Goal: Task Accomplishment & Management: Complete application form

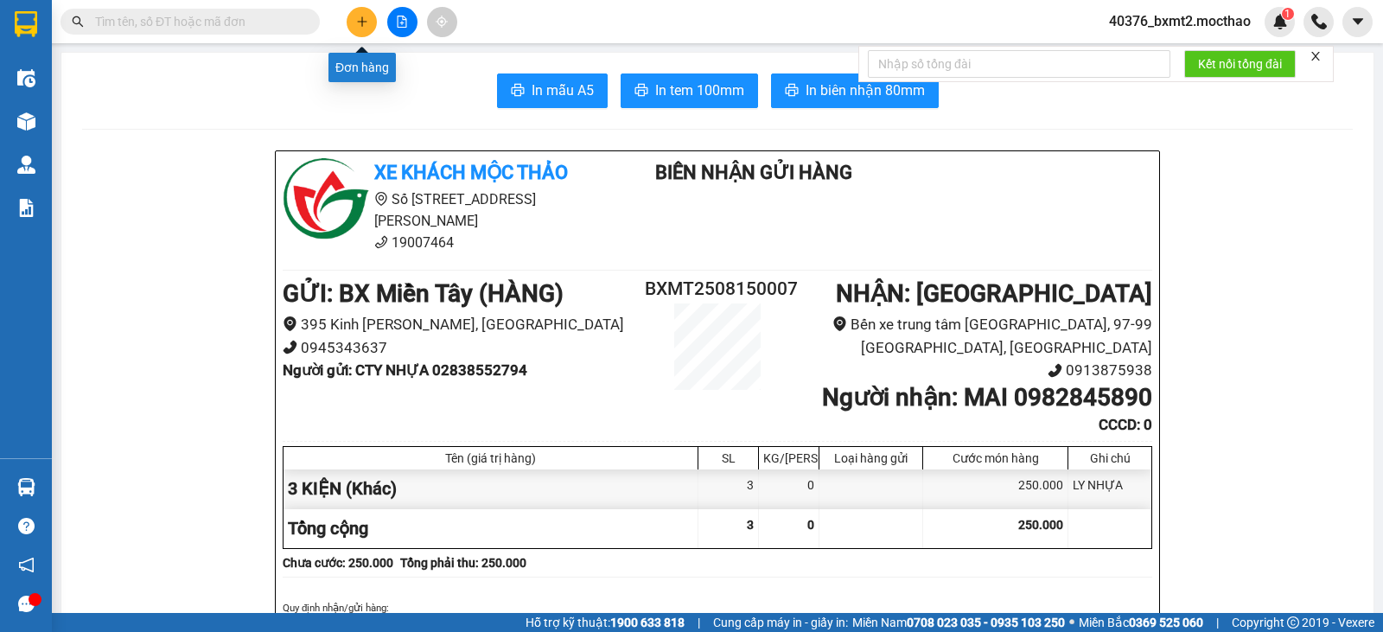
click at [357, 27] on icon "plus" at bounding box center [362, 22] width 12 height 12
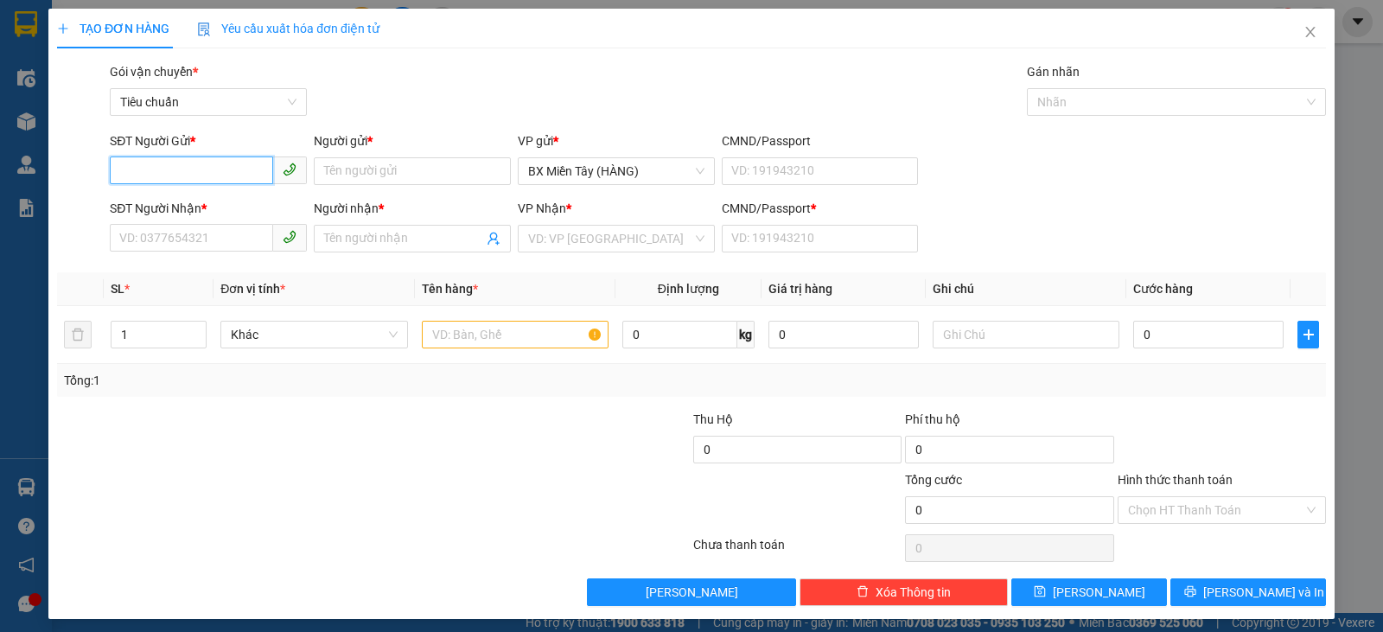
click at [218, 180] on input "SĐT Người Gửi *" at bounding box center [191, 170] width 163 height 28
click at [214, 202] on div "0938891811 - Ánh" at bounding box center [206, 205] width 175 height 19
type input "0938891811"
type input "Ánh"
type input "0989208323"
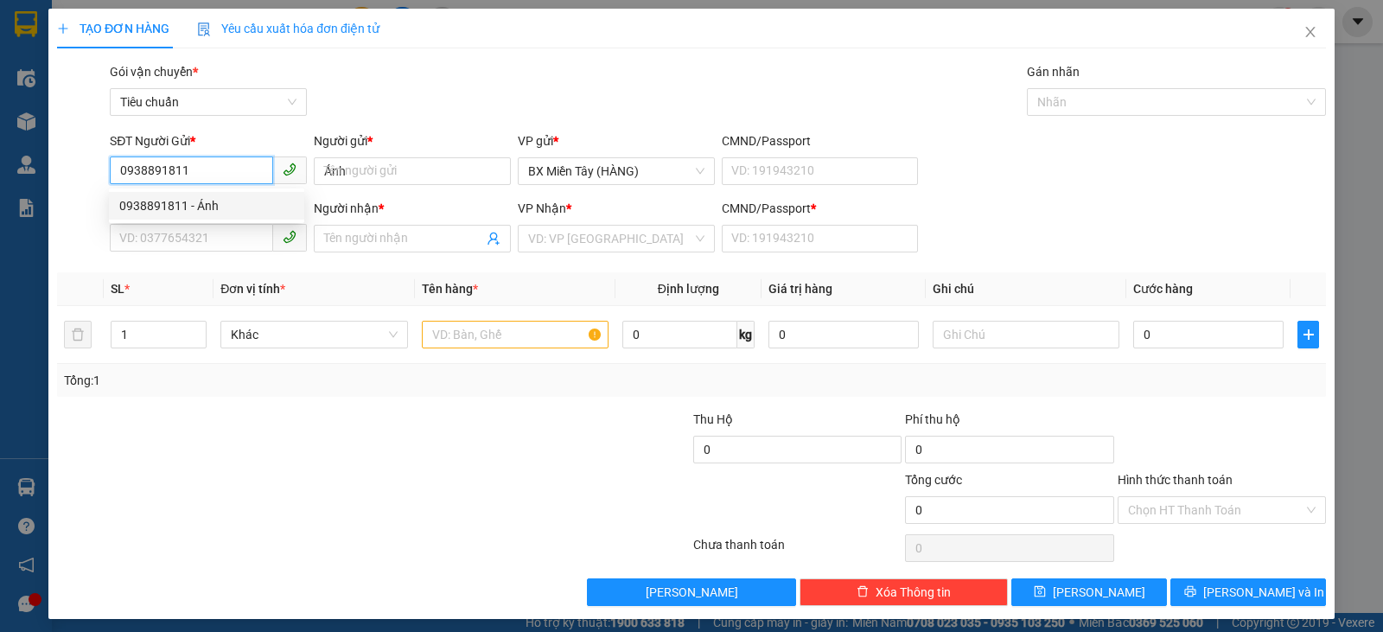
type input "Thuỳ"
type input "0"
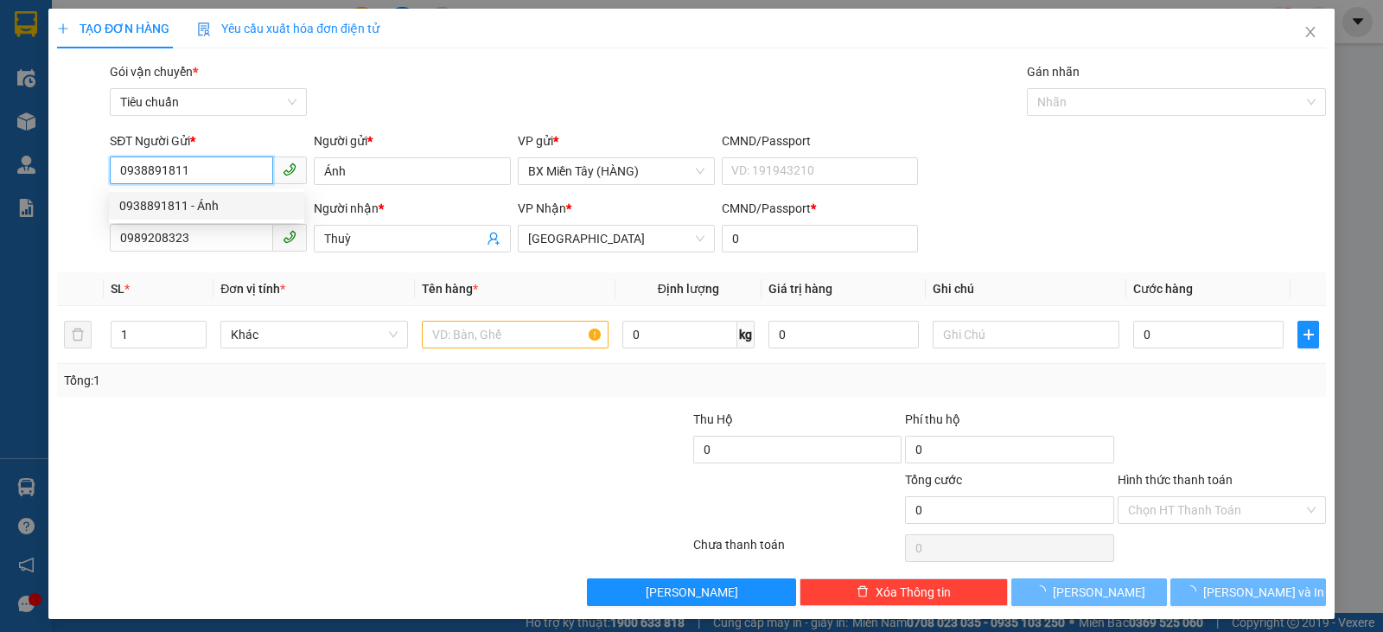
type input "200.000"
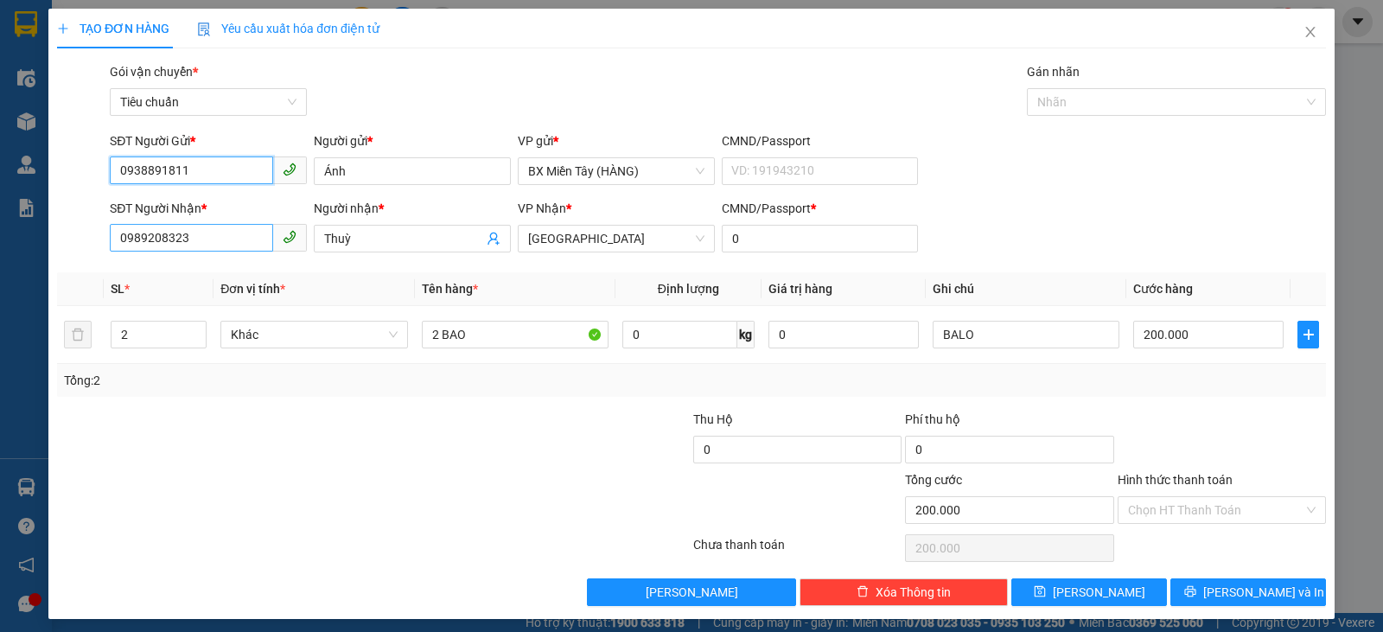
type input "0938891811"
click at [206, 235] on input "0989208323" at bounding box center [191, 238] width 163 height 28
click at [392, 455] on div at bounding box center [267, 440] width 424 height 60
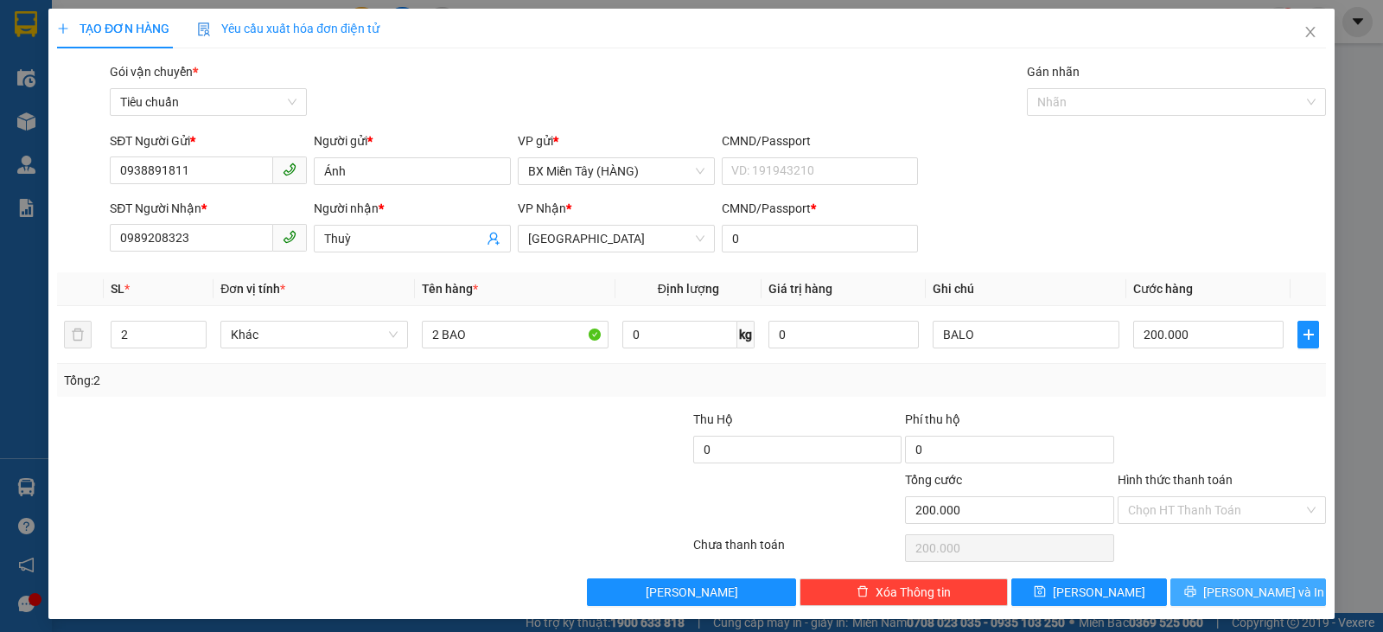
click at [1260, 582] on span "[PERSON_NAME] và In" at bounding box center [1263, 591] width 121 height 19
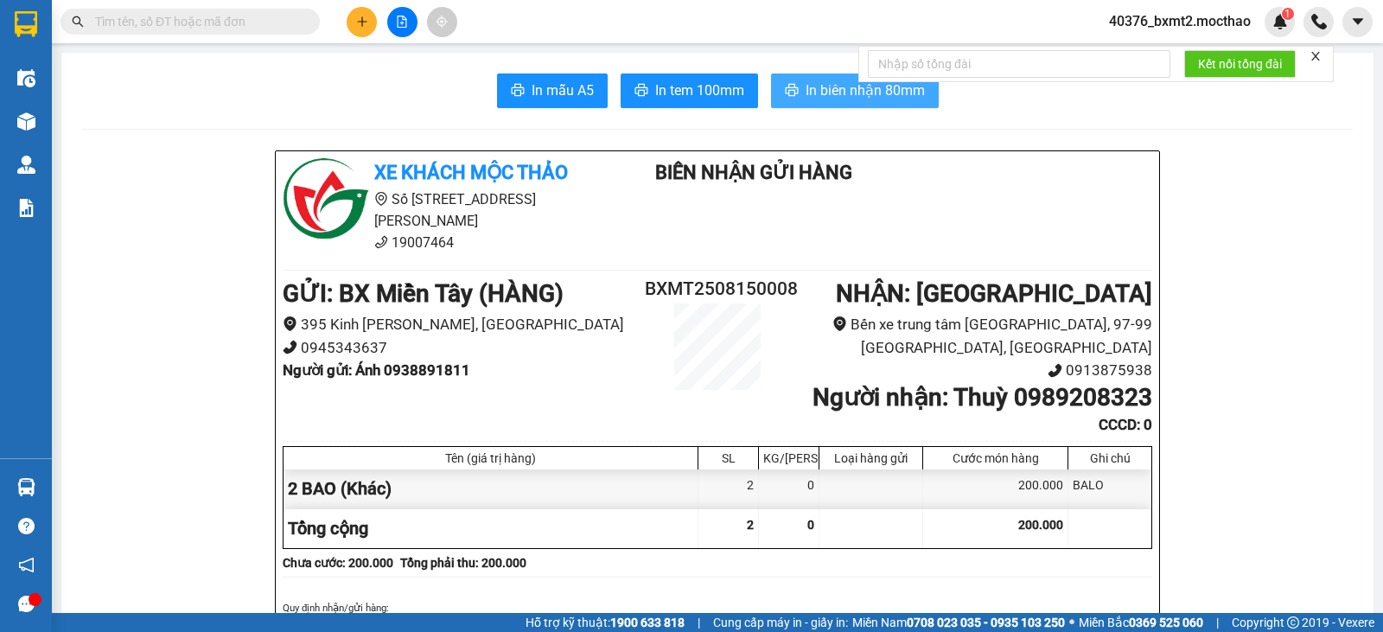
click at [830, 97] on span "In biên nhận 80mm" at bounding box center [864, 91] width 119 height 22
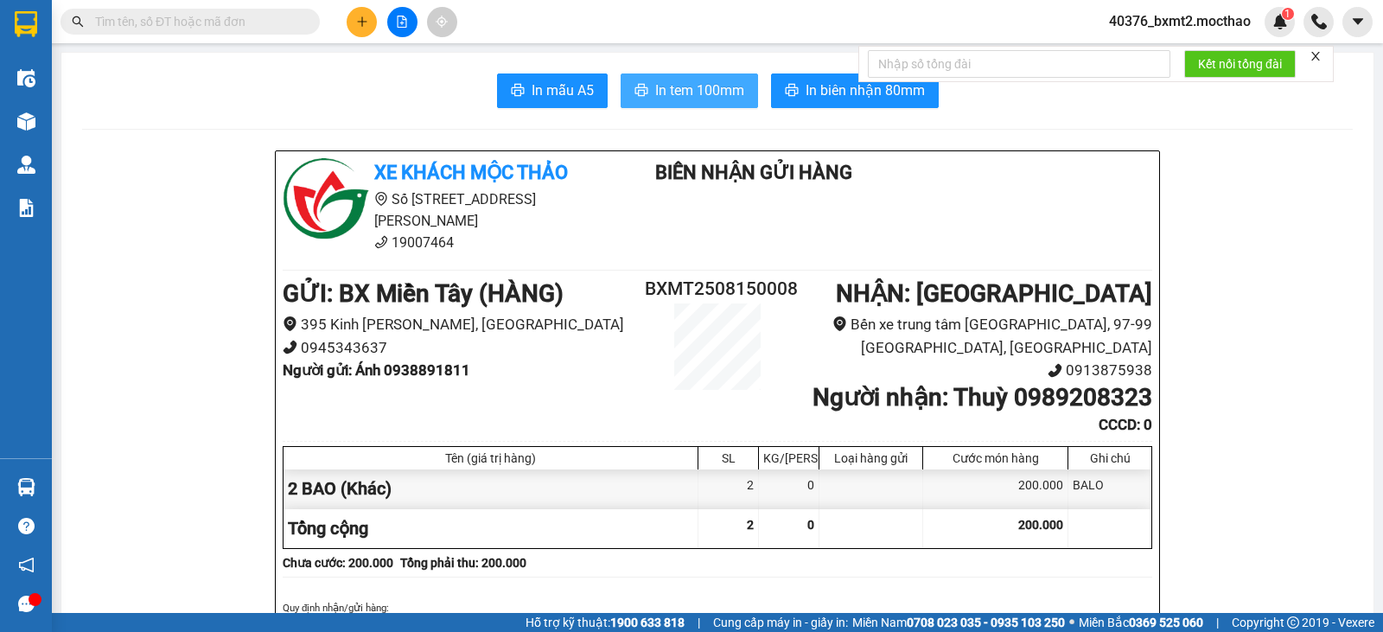
click at [719, 81] on span "In tem 100mm" at bounding box center [699, 91] width 89 height 22
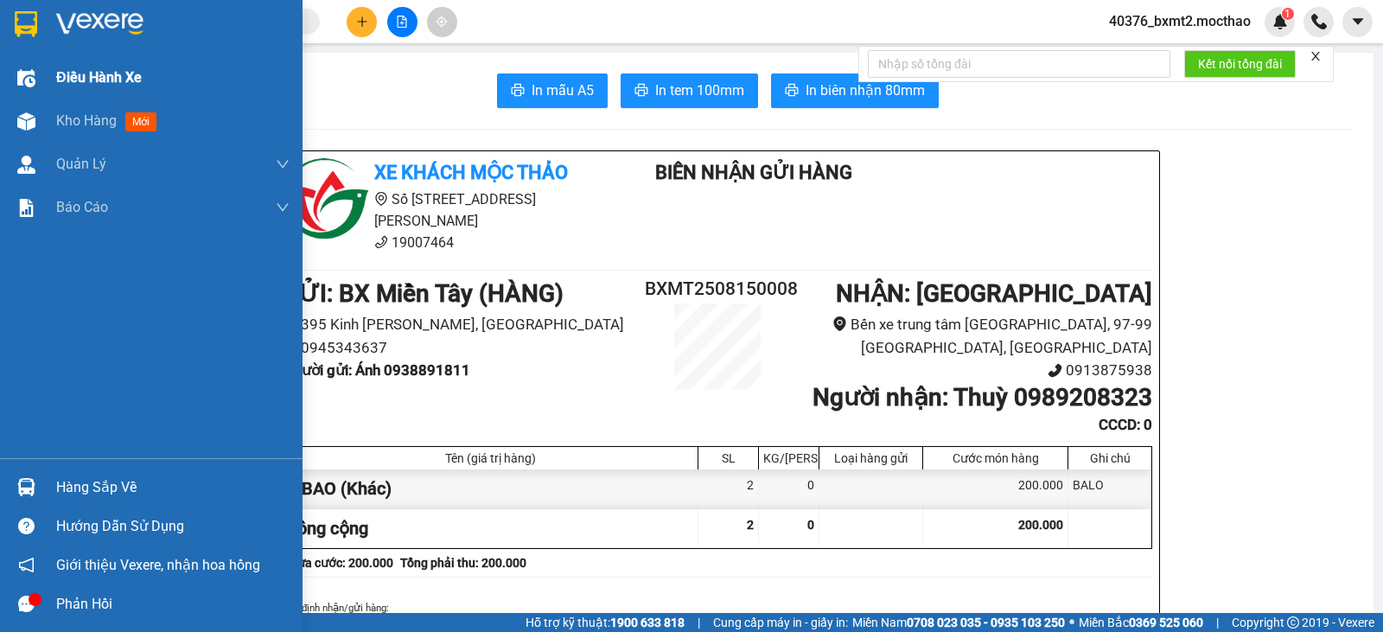
click at [40, 77] on div at bounding box center [26, 78] width 30 height 30
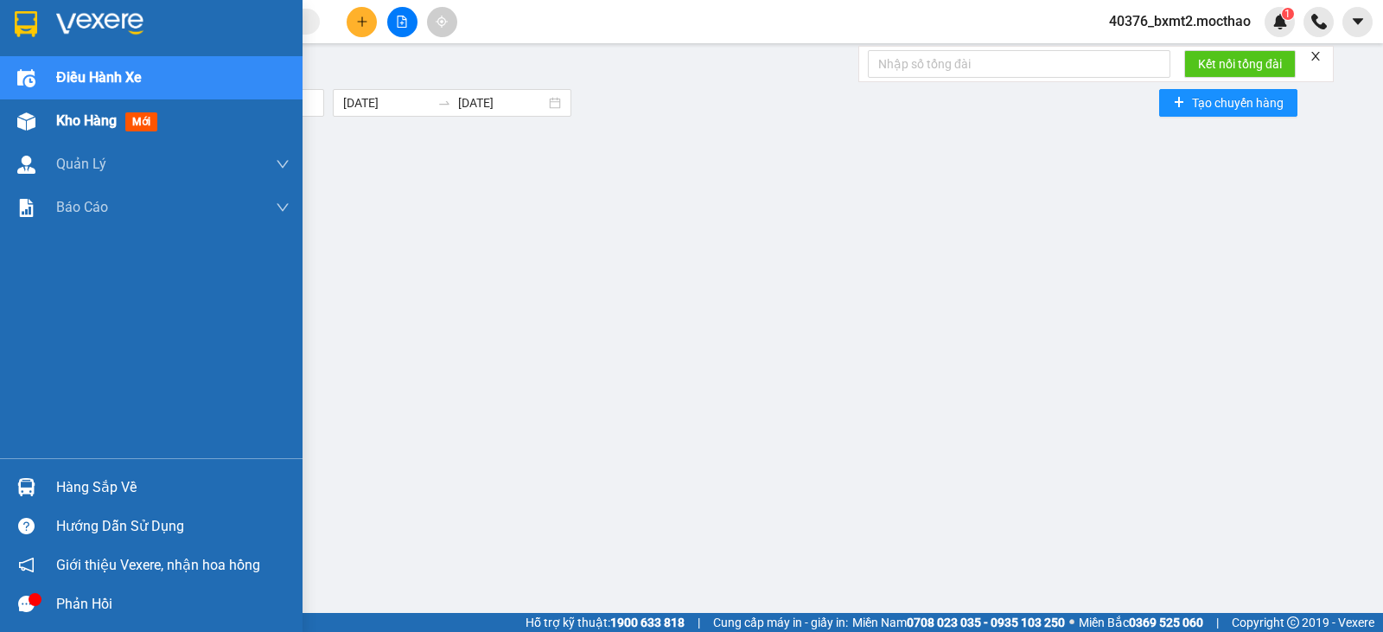
click at [73, 124] on span "Kho hàng" at bounding box center [86, 120] width 60 height 16
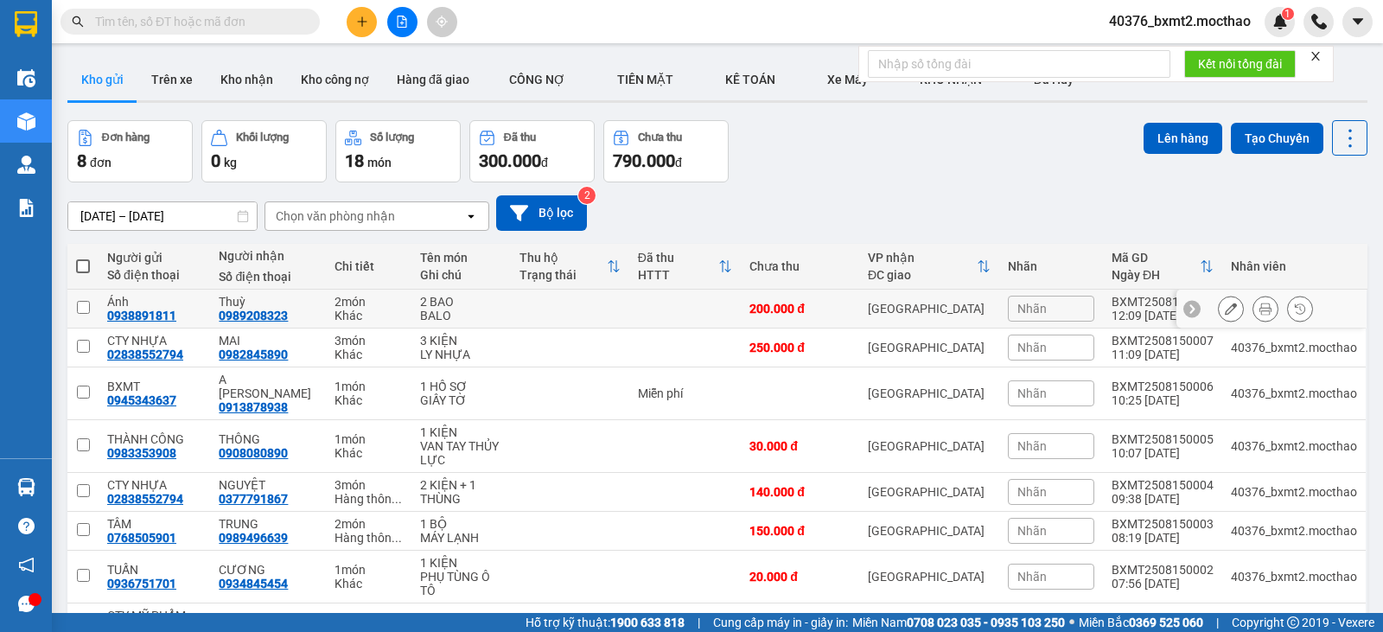
click at [1224, 308] on icon at bounding box center [1230, 308] width 12 height 12
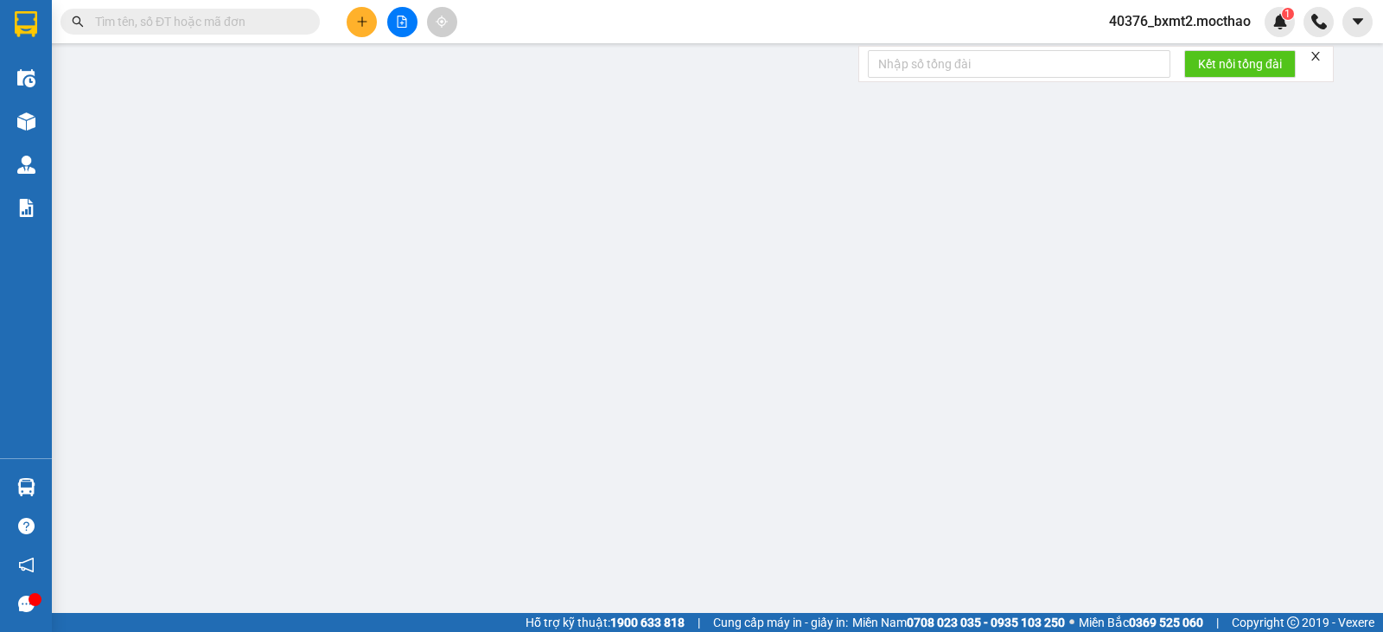
type input "0938891811"
type input "0989208323"
type input "0"
type input "200.000"
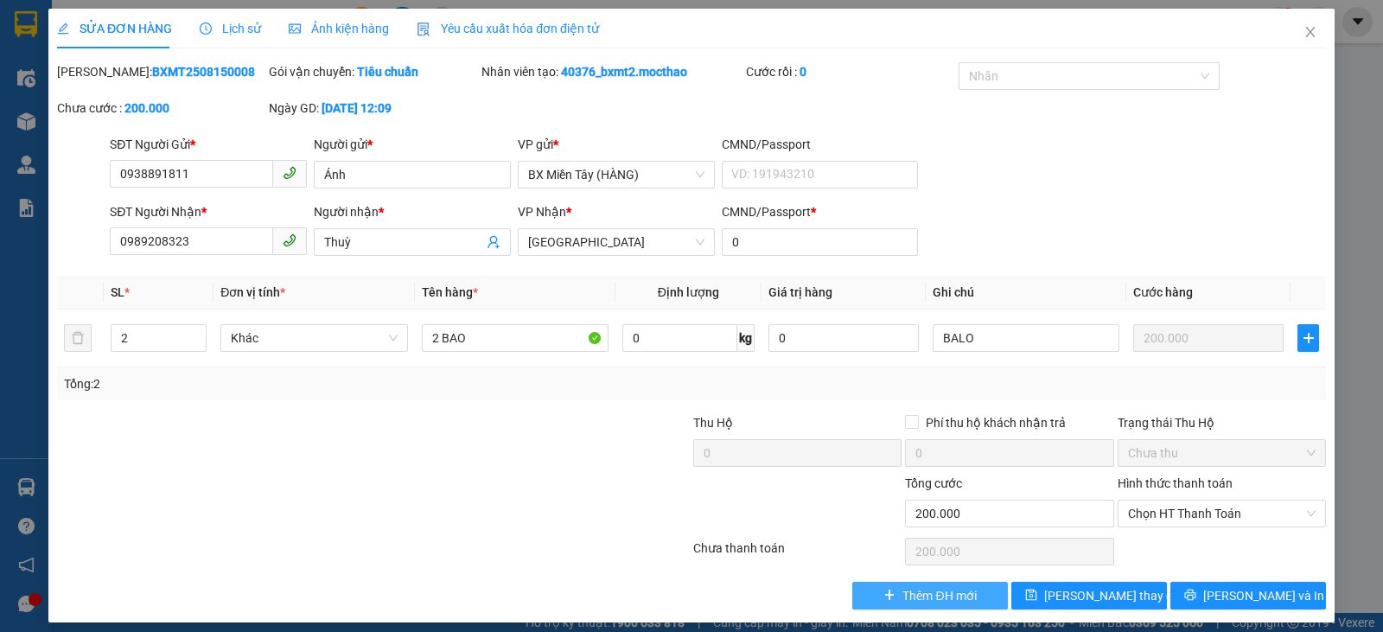
click at [940, 597] on span "Thêm ĐH mới" at bounding box center [938, 595] width 73 height 19
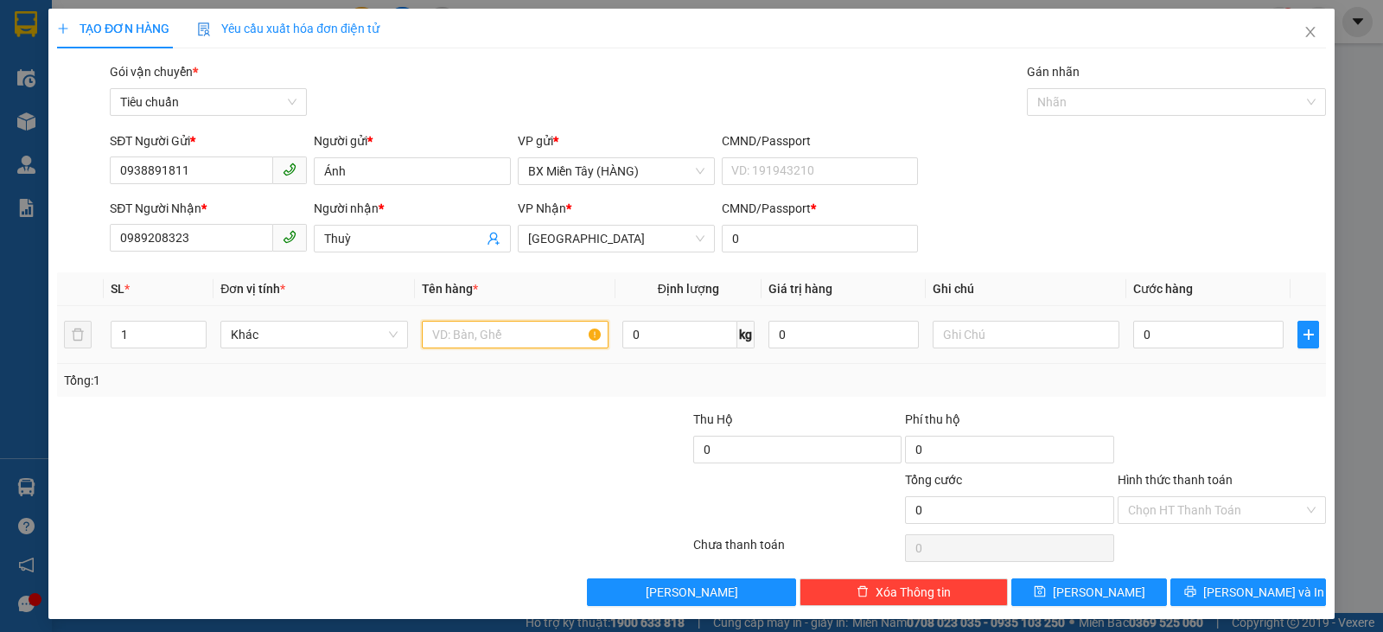
click at [442, 338] on input "text" at bounding box center [515, 335] width 187 height 28
click at [82, 344] on tr "1 Khác 0 kg 0 0" at bounding box center [691, 335] width 1269 height 58
type input "2"
click at [477, 339] on input "text" at bounding box center [515, 335] width 187 height 28
type input "b"
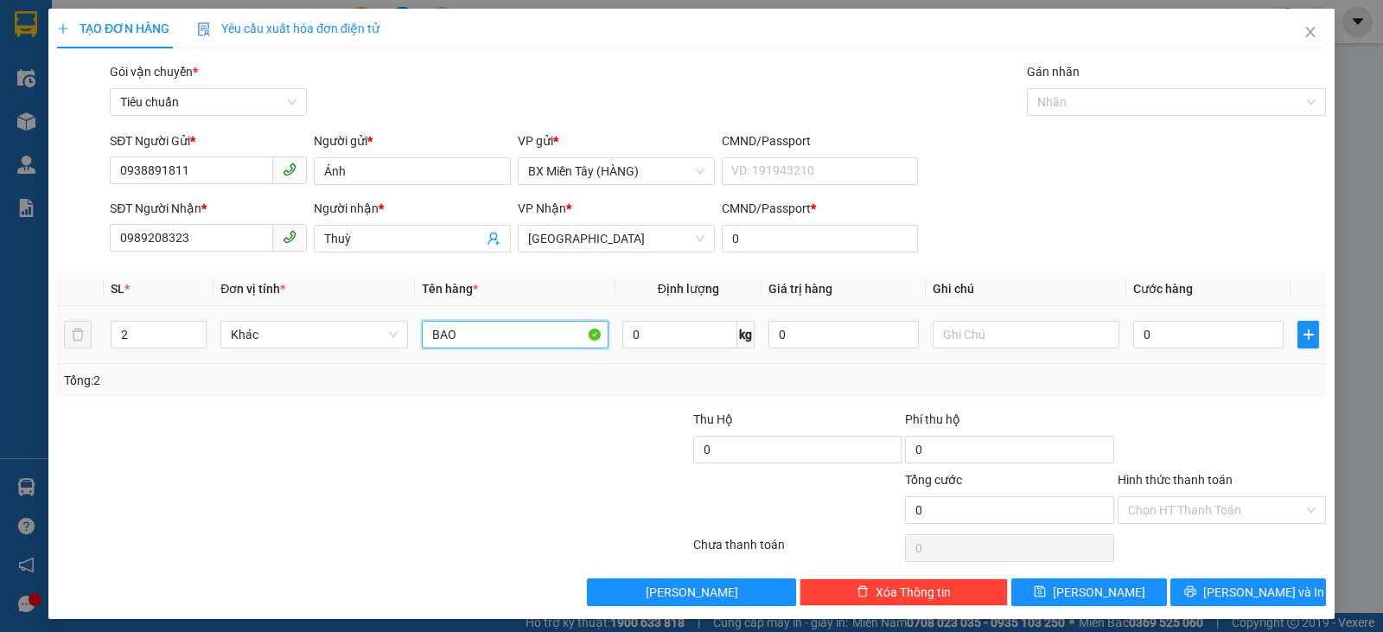
click at [426, 332] on input "BAO" at bounding box center [515, 335] width 187 height 28
type input "2 BAO"
click at [1065, 337] on input "text" at bounding box center [1025, 335] width 187 height 28
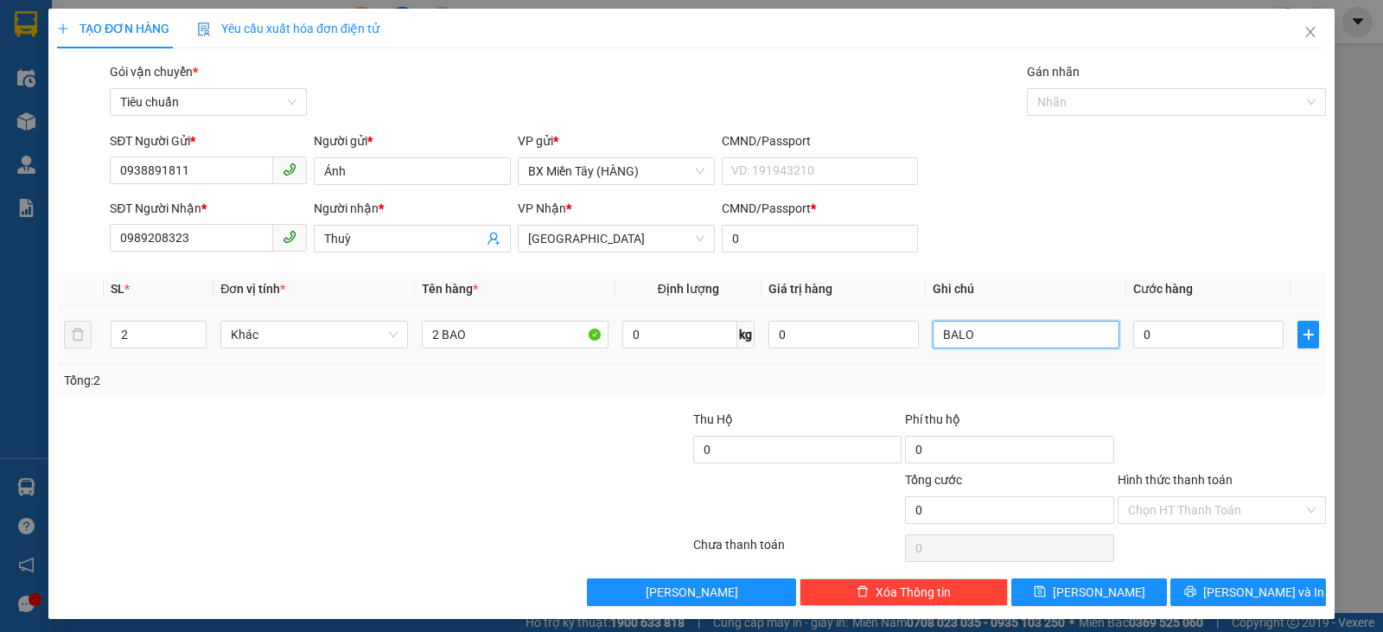
type input "BALO"
drag, startPoint x: 1114, startPoint y: 339, endPoint x: 1126, endPoint y: 339, distance: 12.1
click at [1116, 339] on tr "2 Khác 2 BAO 0 kg 0 BALO 0" at bounding box center [691, 335] width 1269 height 58
click at [1133, 339] on input "0" at bounding box center [1208, 335] width 150 height 28
type input "2"
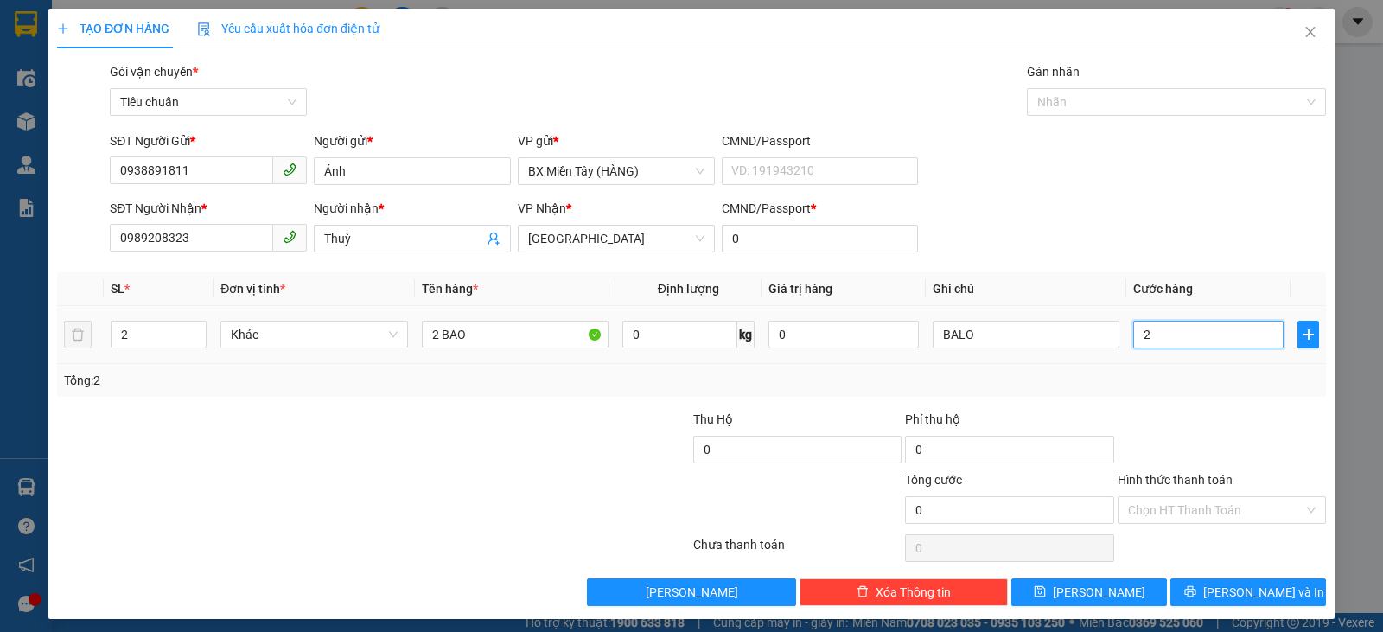
type input "2"
type input "25"
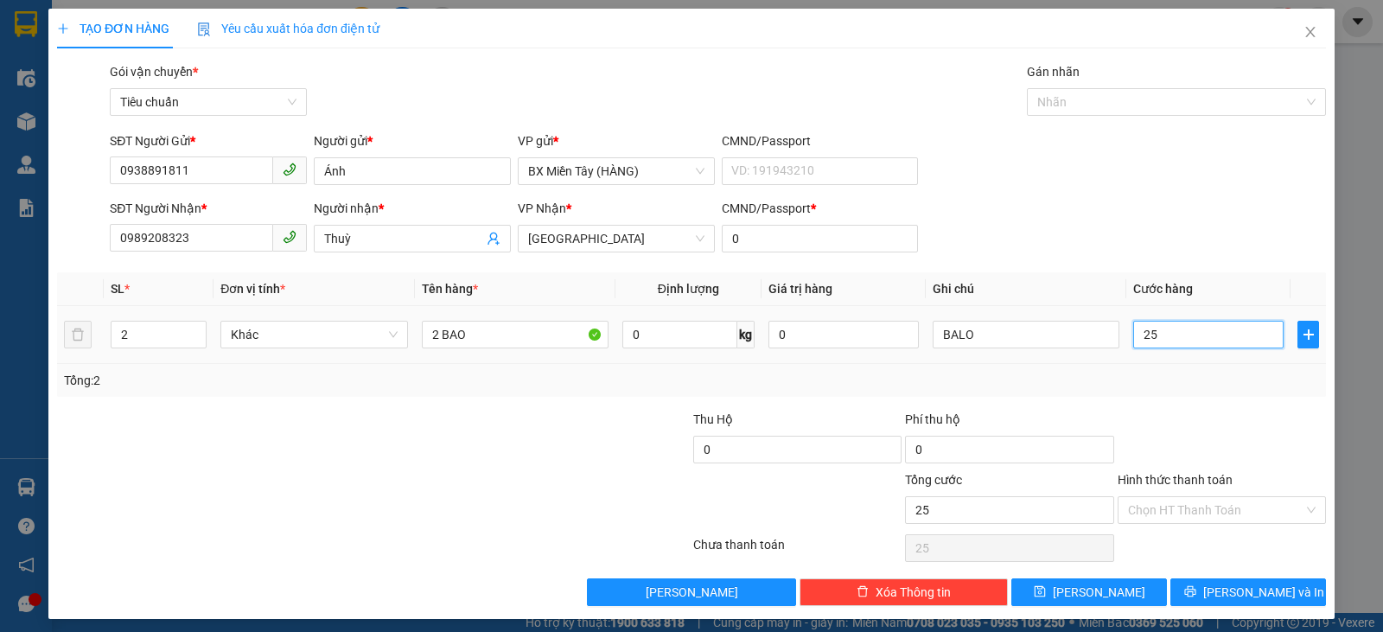
type input "250"
type input "250.000"
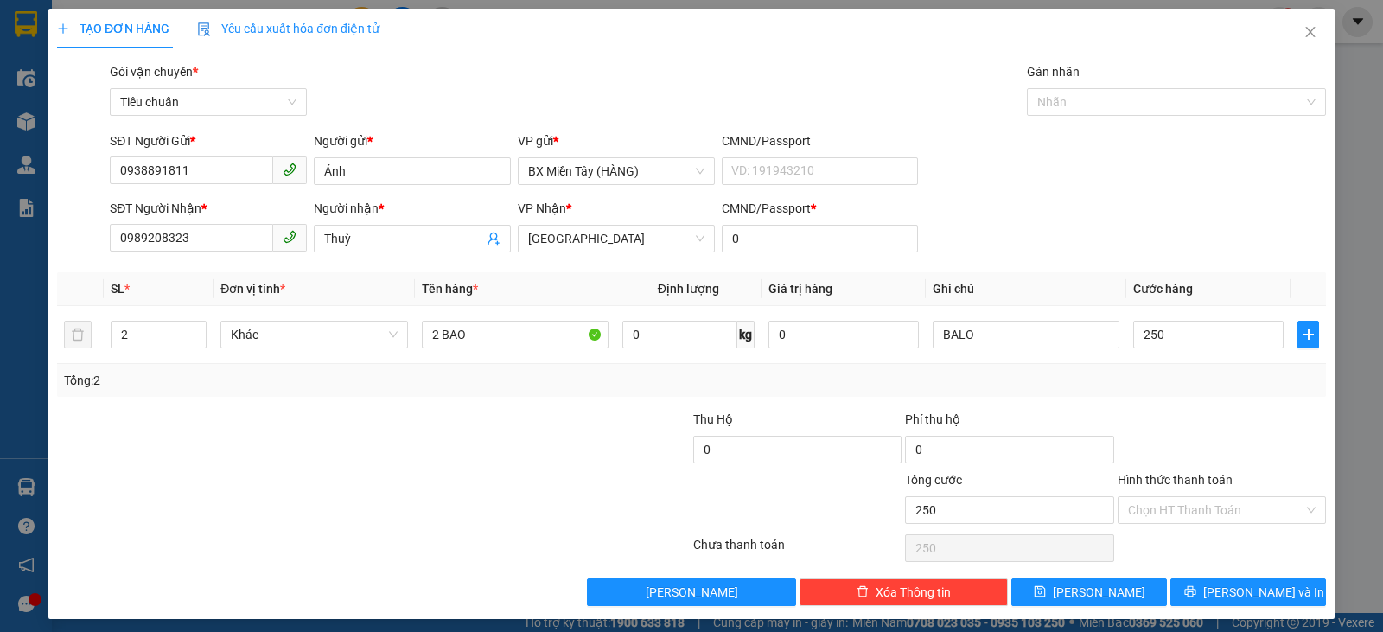
type input "250.000"
click at [1167, 378] on div "Tổng: 2" at bounding box center [691, 380] width 1255 height 19
click at [1243, 588] on span "[PERSON_NAME] và In" at bounding box center [1263, 591] width 121 height 19
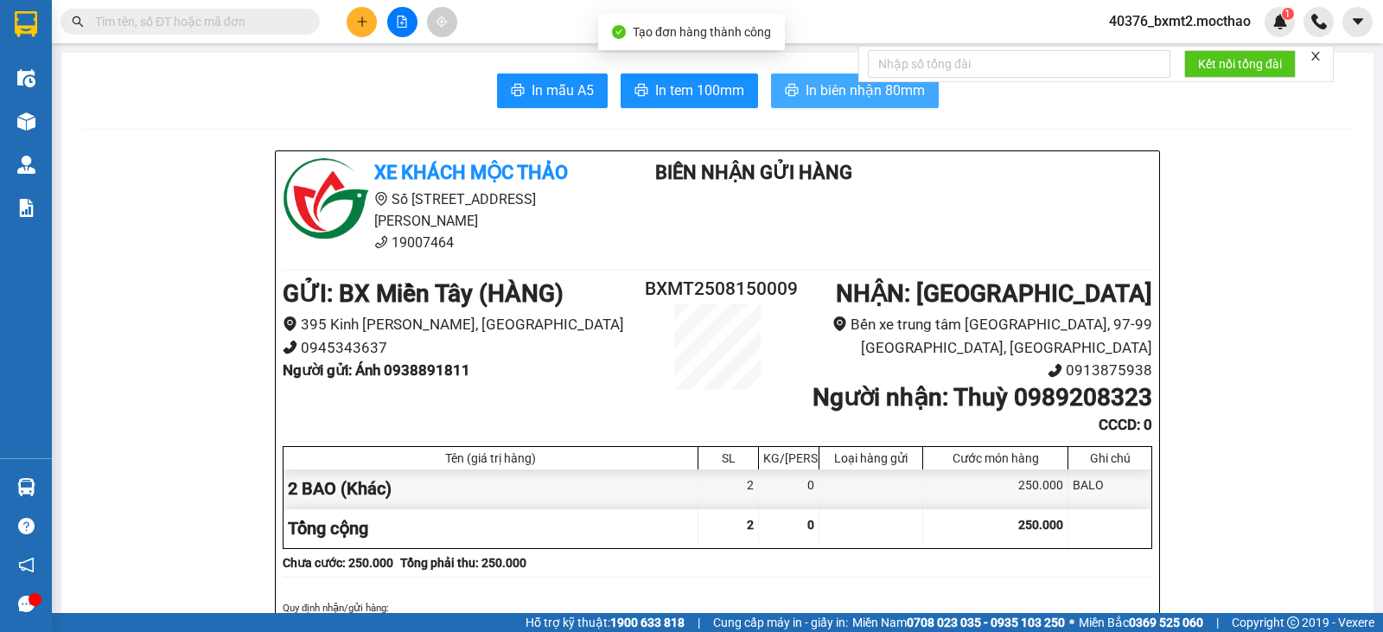
click at [816, 94] on span "In biên nhận 80mm" at bounding box center [864, 91] width 119 height 22
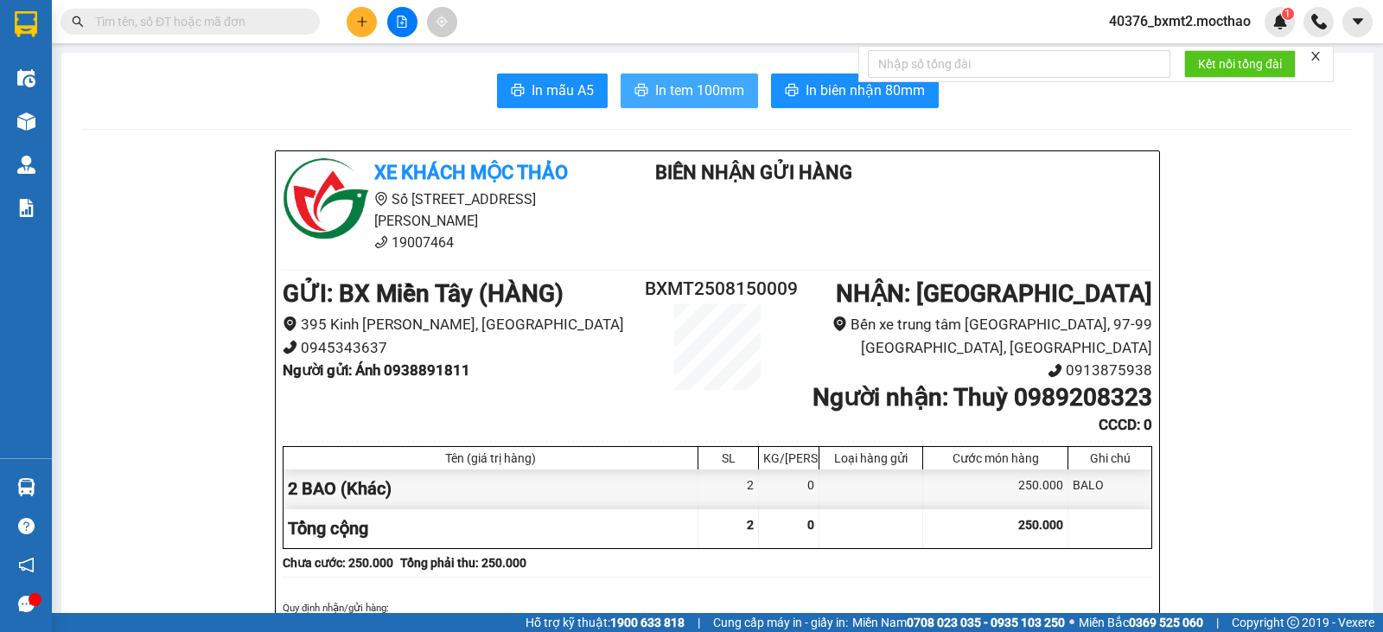
click at [687, 87] on span "In tem 100mm" at bounding box center [699, 91] width 89 height 22
click at [360, 31] on button at bounding box center [362, 22] width 30 height 30
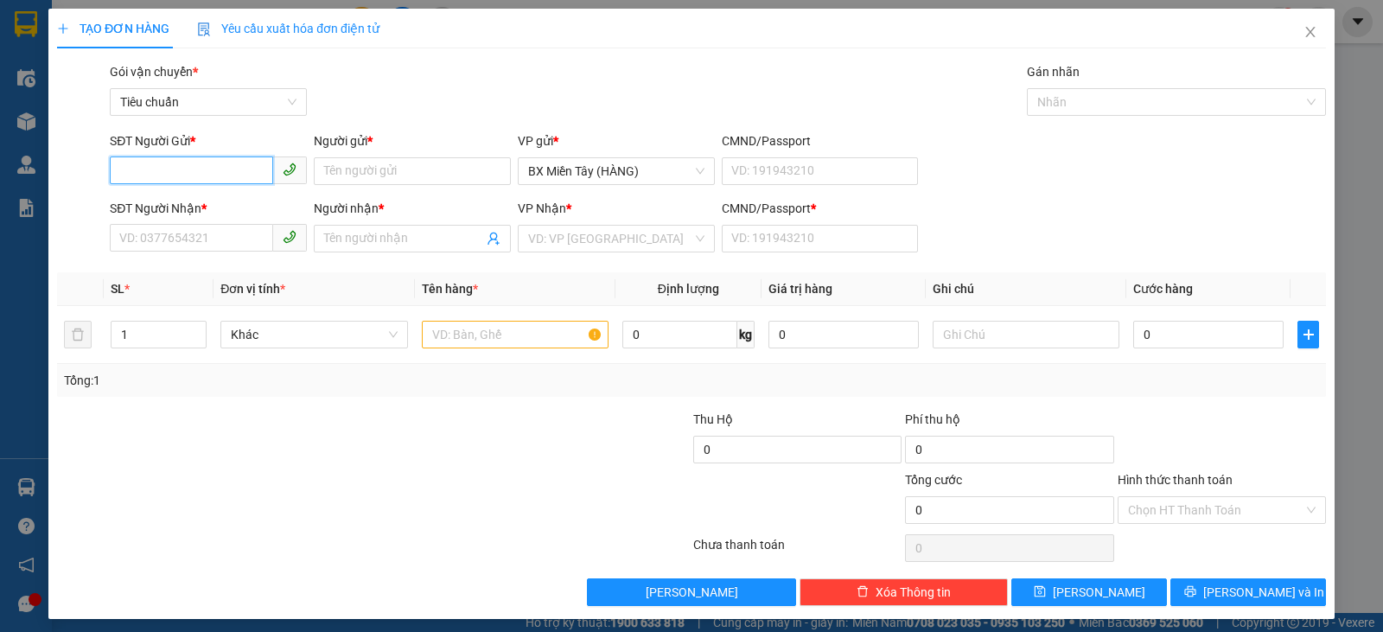
click at [250, 175] on input "SĐT Người Gửi *" at bounding box center [191, 170] width 163 height 28
click at [241, 208] on div "0869063355 - LAN ANH" at bounding box center [206, 205] width 175 height 19
type input "0869063355"
type input "LAN ANH"
type input "0862985391"
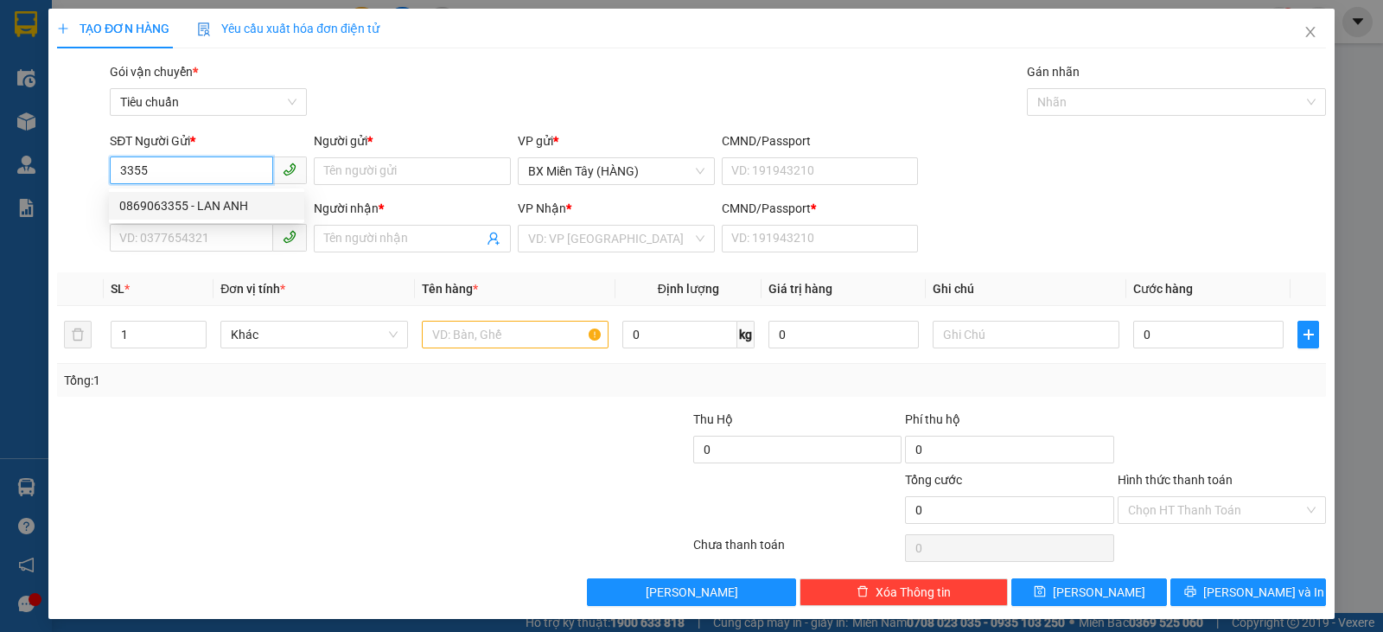
type input "TRINH"
type input "0"
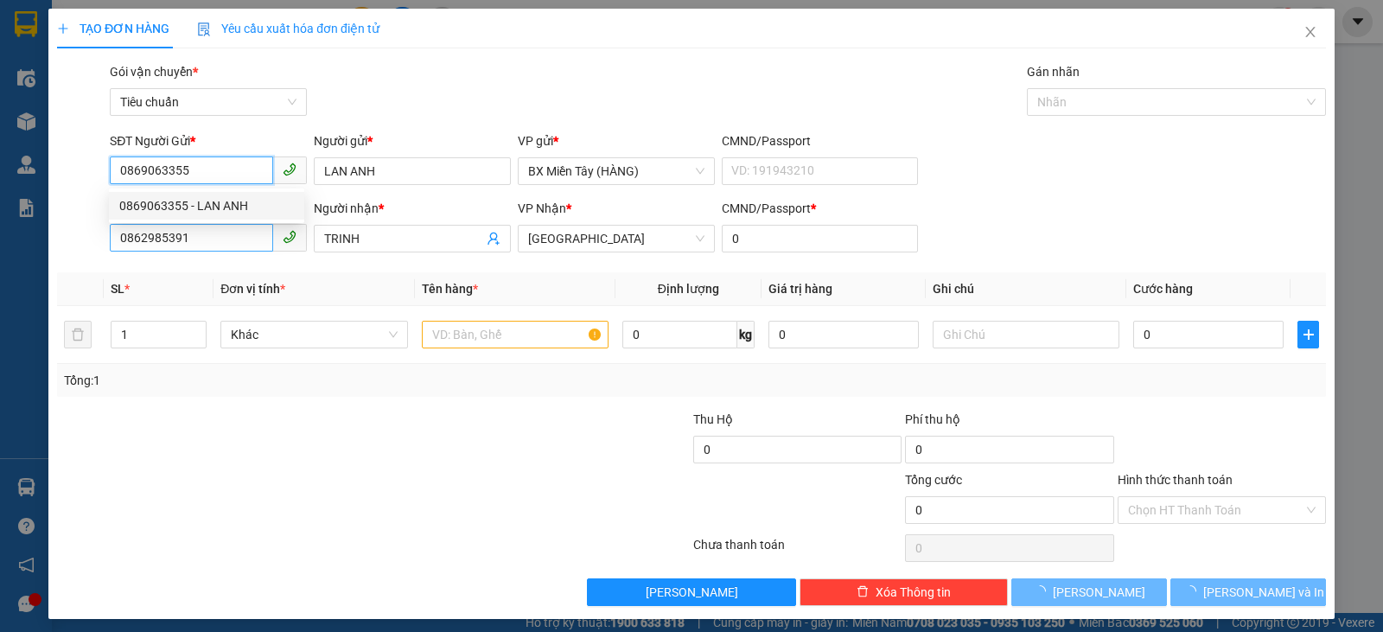
type input "100.000"
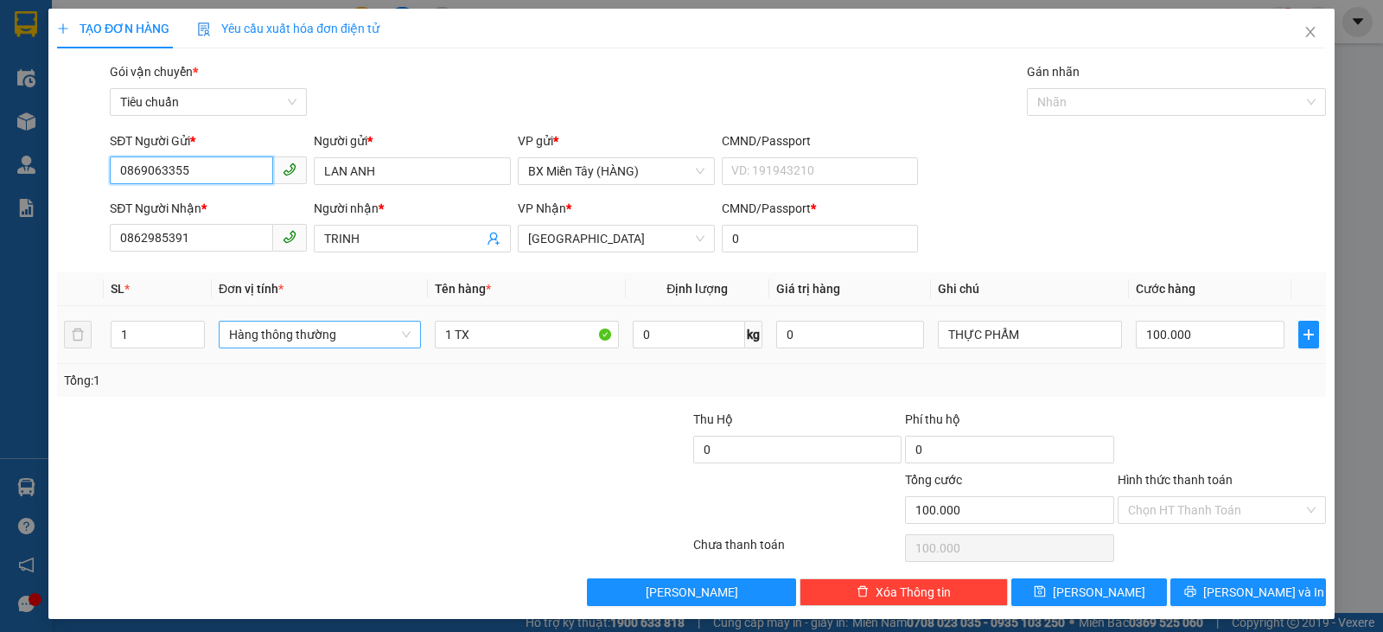
click at [324, 337] on span "Hàng thông thường" at bounding box center [319, 334] width 181 height 26
type input "0869063355"
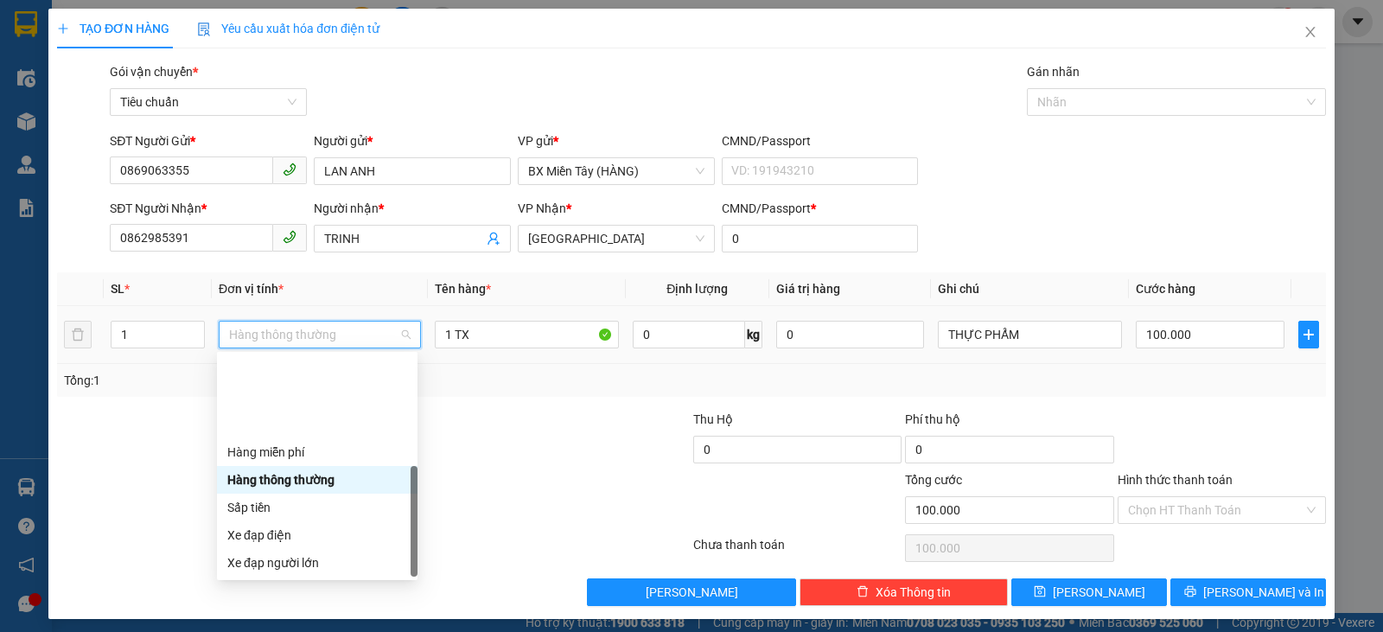
scroll to position [111, 0]
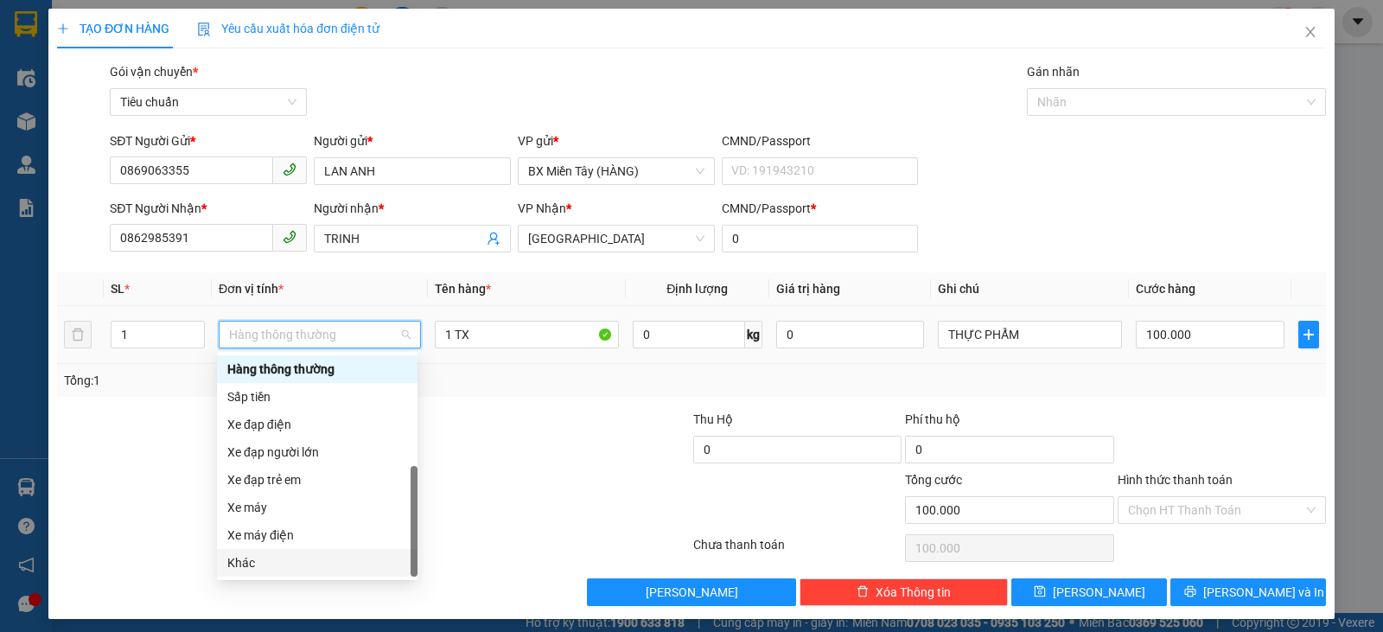
click at [279, 567] on div "Khác" at bounding box center [317, 562] width 180 height 19
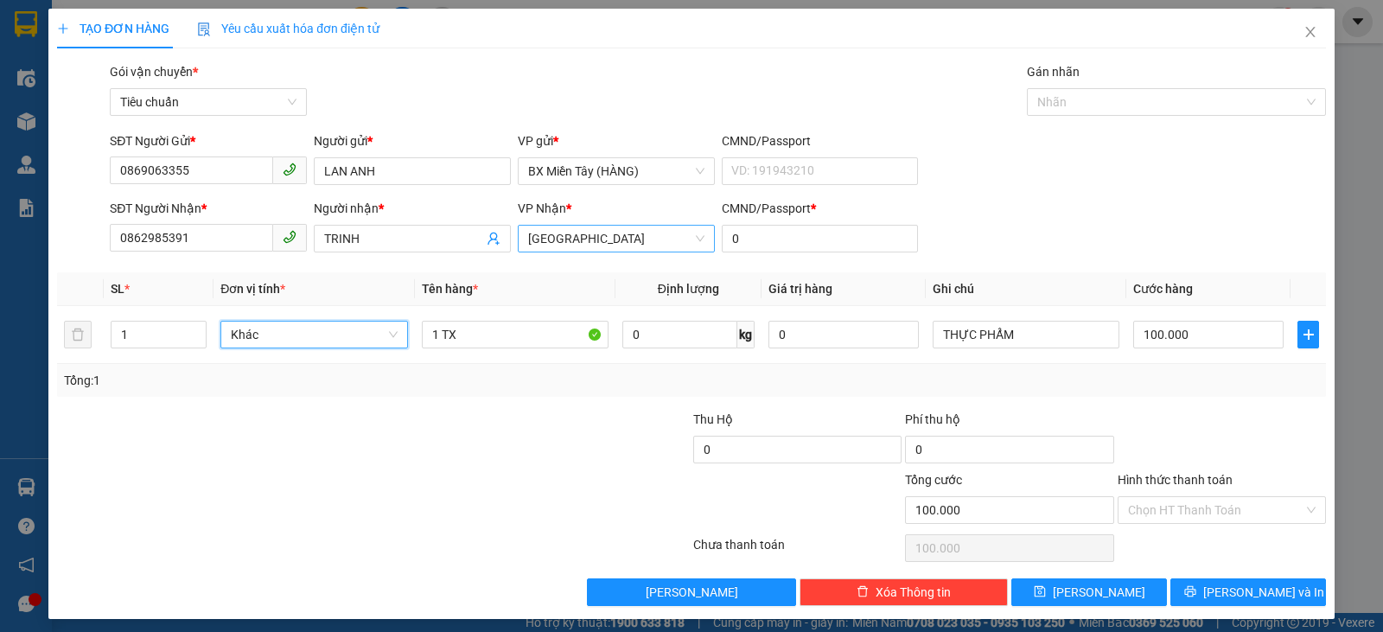
drag, startPoint x: 555, startPoint y: 231, endPoint x: 544, endPoint y: 232, distance: 10.5
click at [493, 229] on div "SĐT Người Nhận * 0862985391 Người nhận * TRINH VP Nhận * Tuy Hòa CMND/Passport …" at bounding box center [717, 229] width 1223 height 60
click at [518, 239] on div "[GEOGRAPHIC_DATA]" at bounding box center [616, 239] width 197 height 28
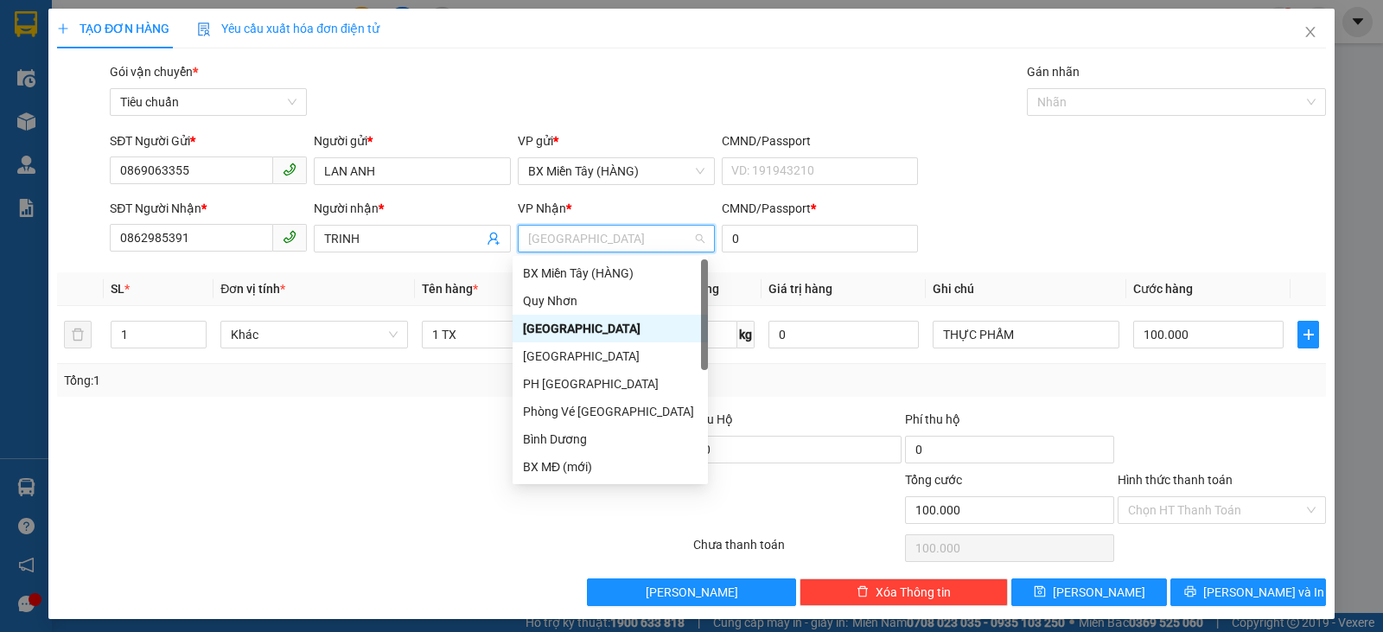
type input "Q"
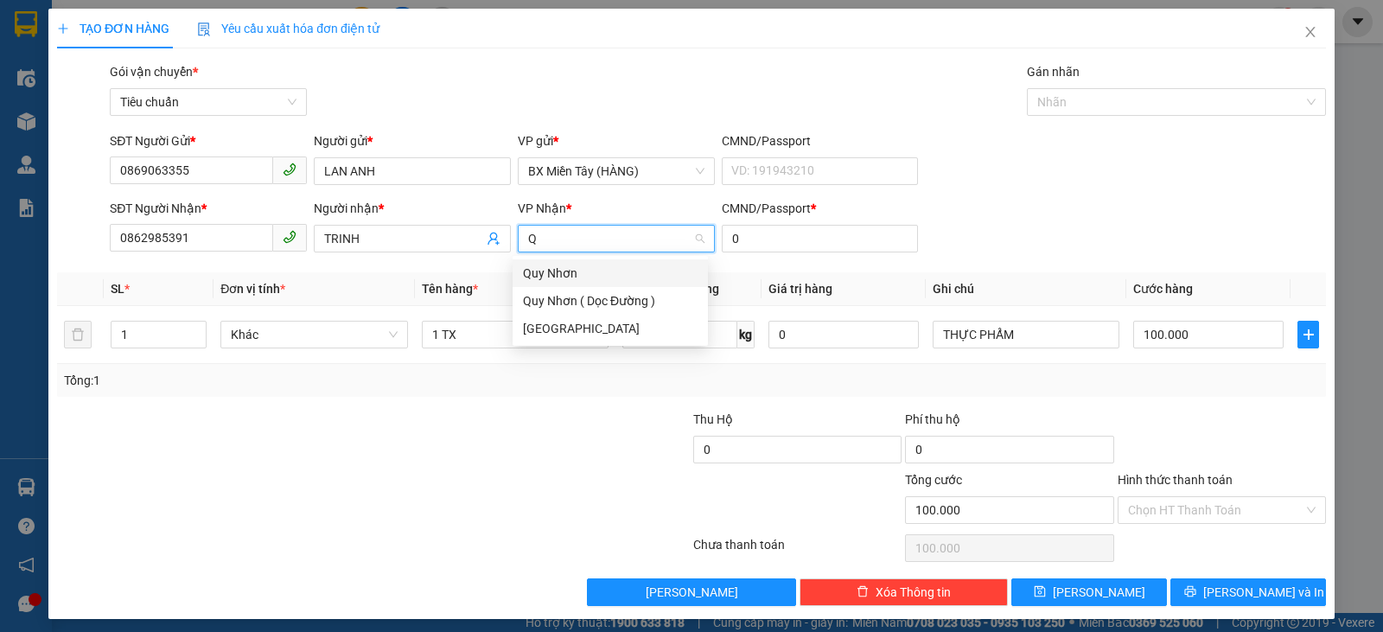
click at [563, 277] on div "Quy Nhơn" at bounding box center [610, 273] width 175 height 19
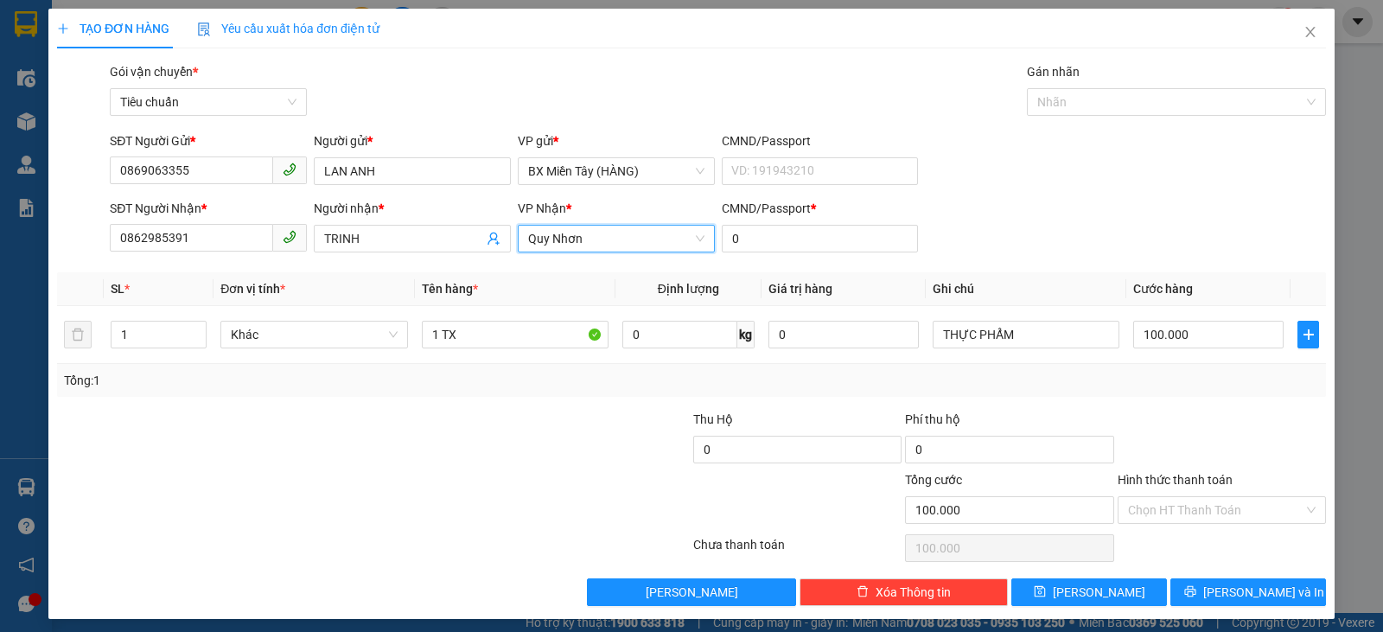
click at [427, 416] on div at bounding box center [267, 440] width 424 height 60
click at [1180, 342] on input "100.000" at bounding box center [1208, 335] width 150 height 28
type input "1"
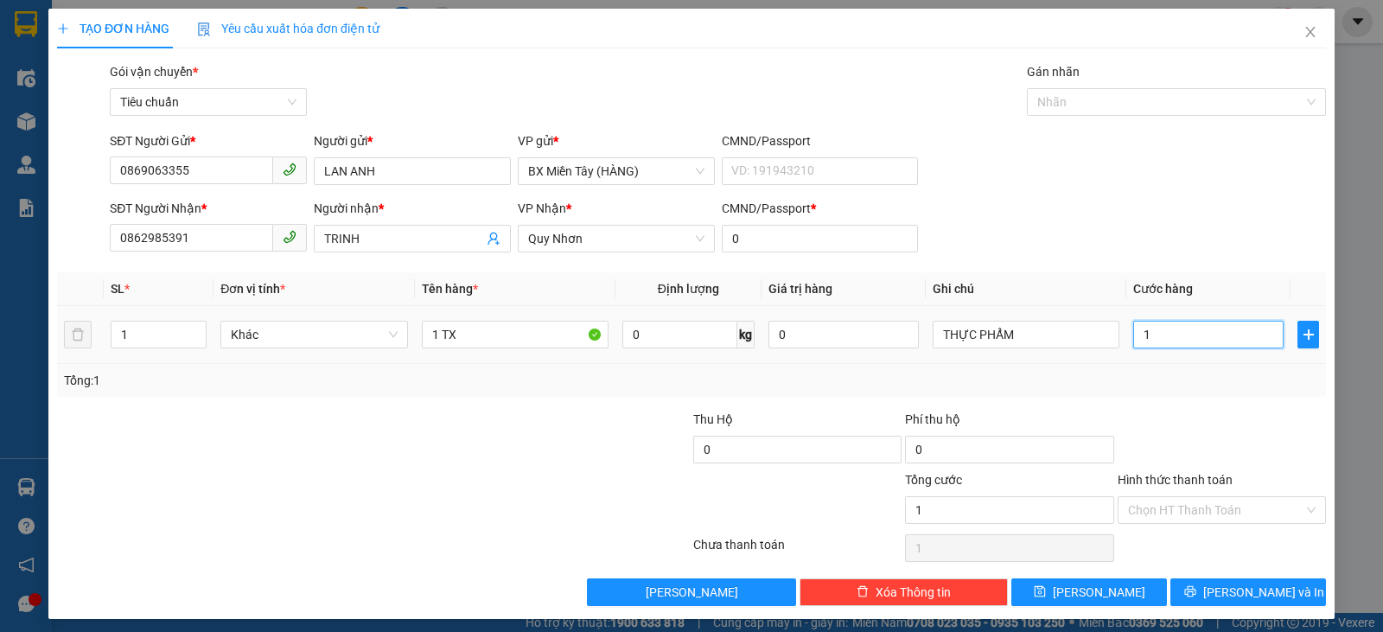
type input "12"
type input "120"
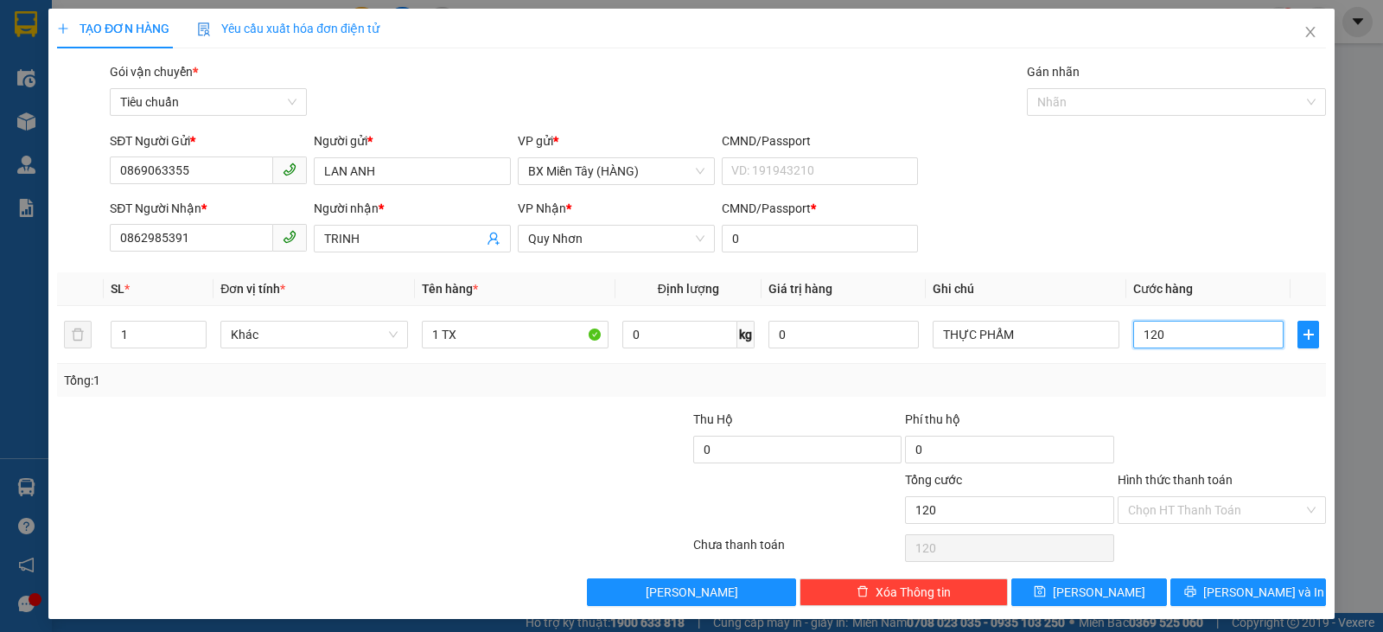
type input "120"
type input "120.000"
click at [1229, 395] on div "Tổng: 1" at bounding box center [691, 380] width 1269 height 33
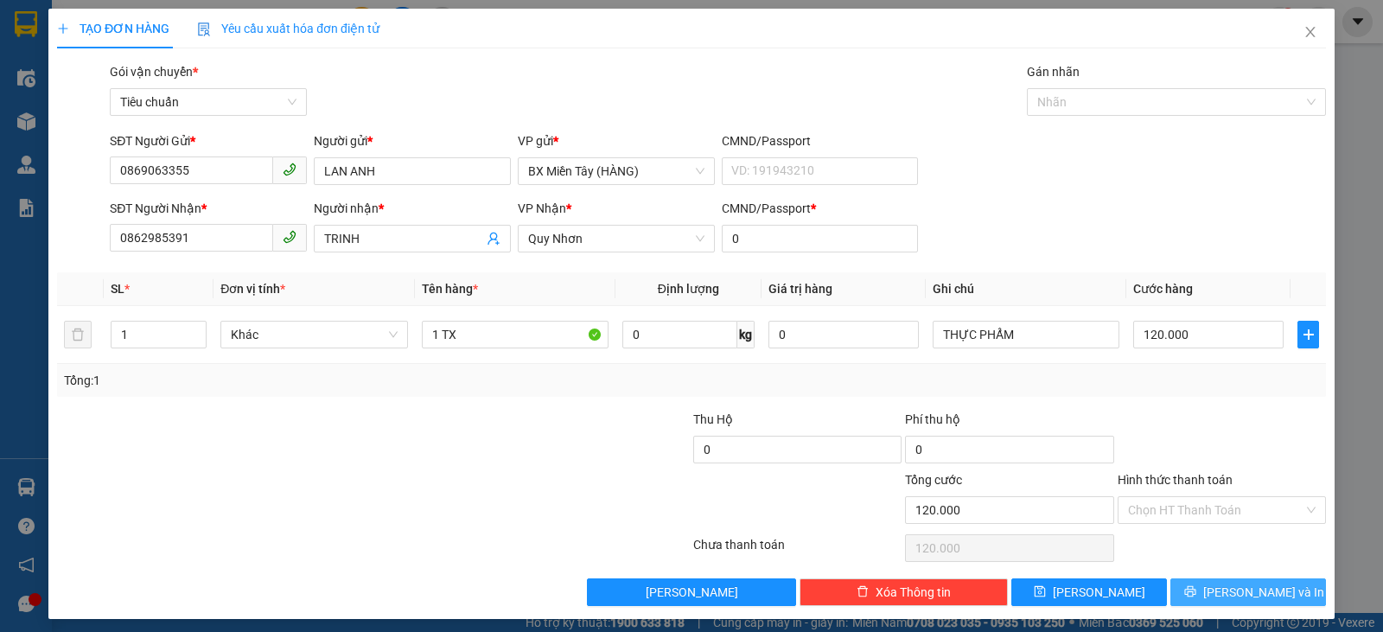
click at [1231, 593] on span "[PERSON_NAME] và In" at bounding box center [1263, 591] width 121 height 19
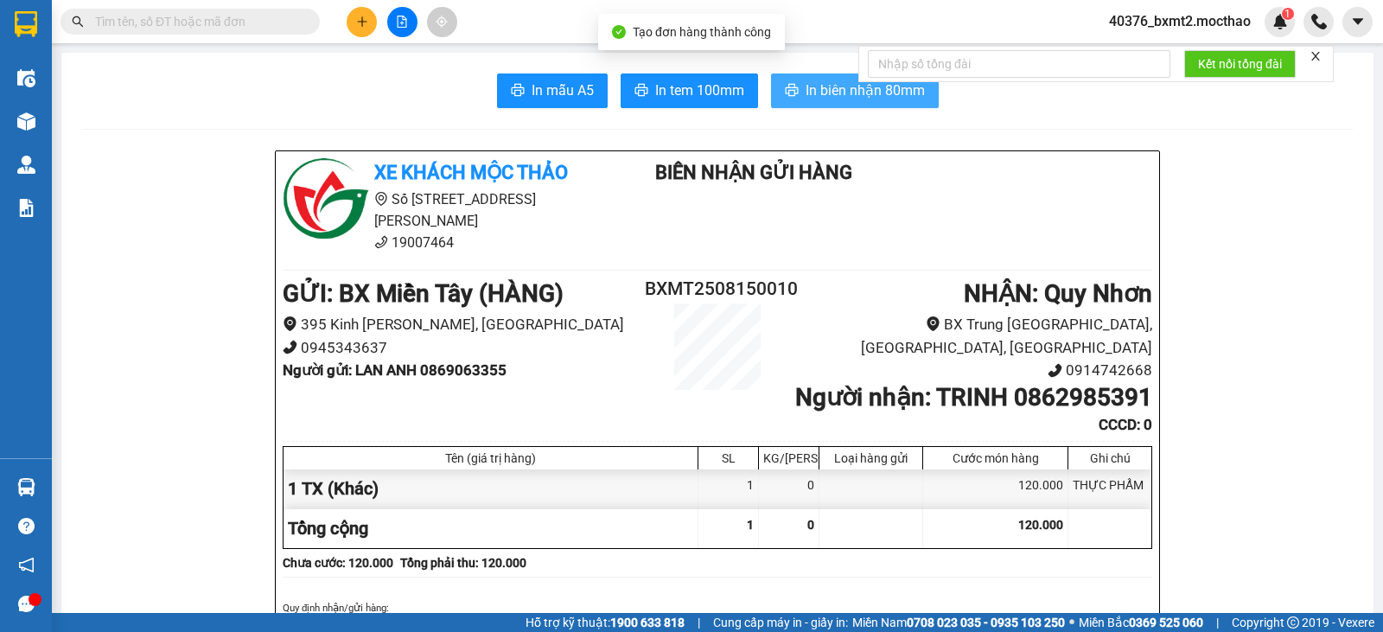
drag, startPoint x: 828, startPoint y: 93, endPoint x: 863, endPoint y: 106, distance: 37.7
click at [828, 92] on span "In biên nhận 80mm" at bounding box center [864, 91] width 119 height 22
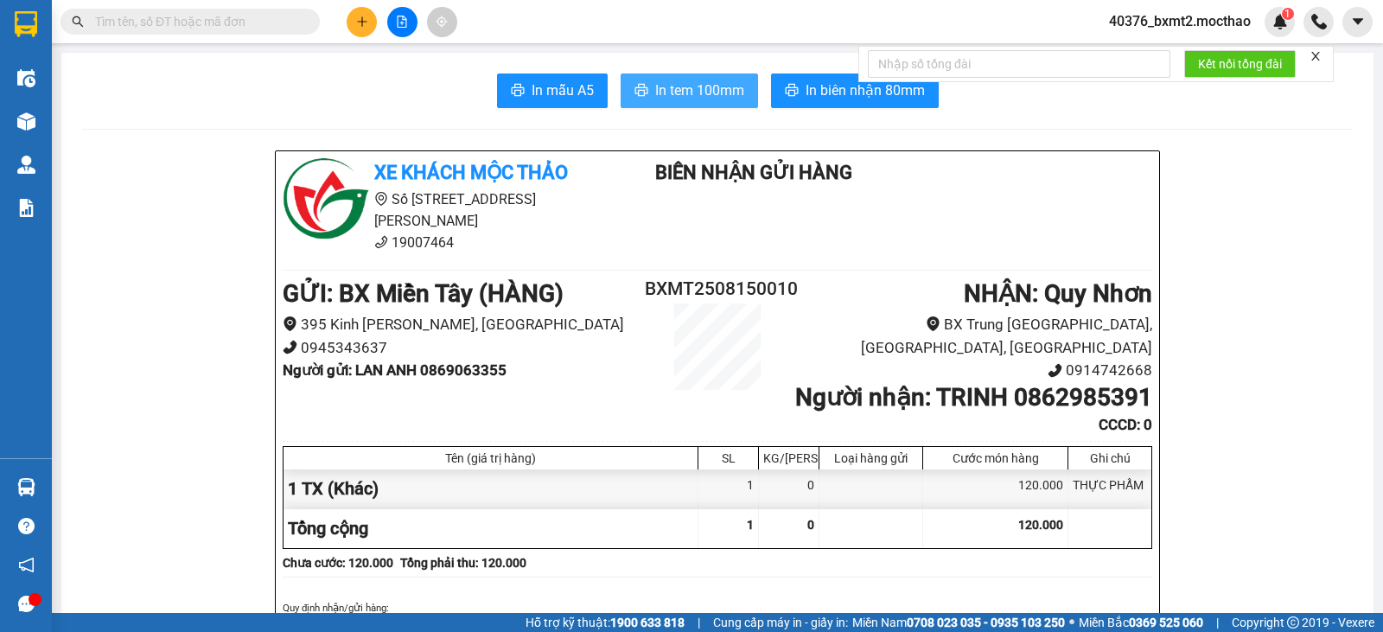
click at [655, 81] on span "In tem 100mm" at bounding box center [699, 91] width 89 height 22
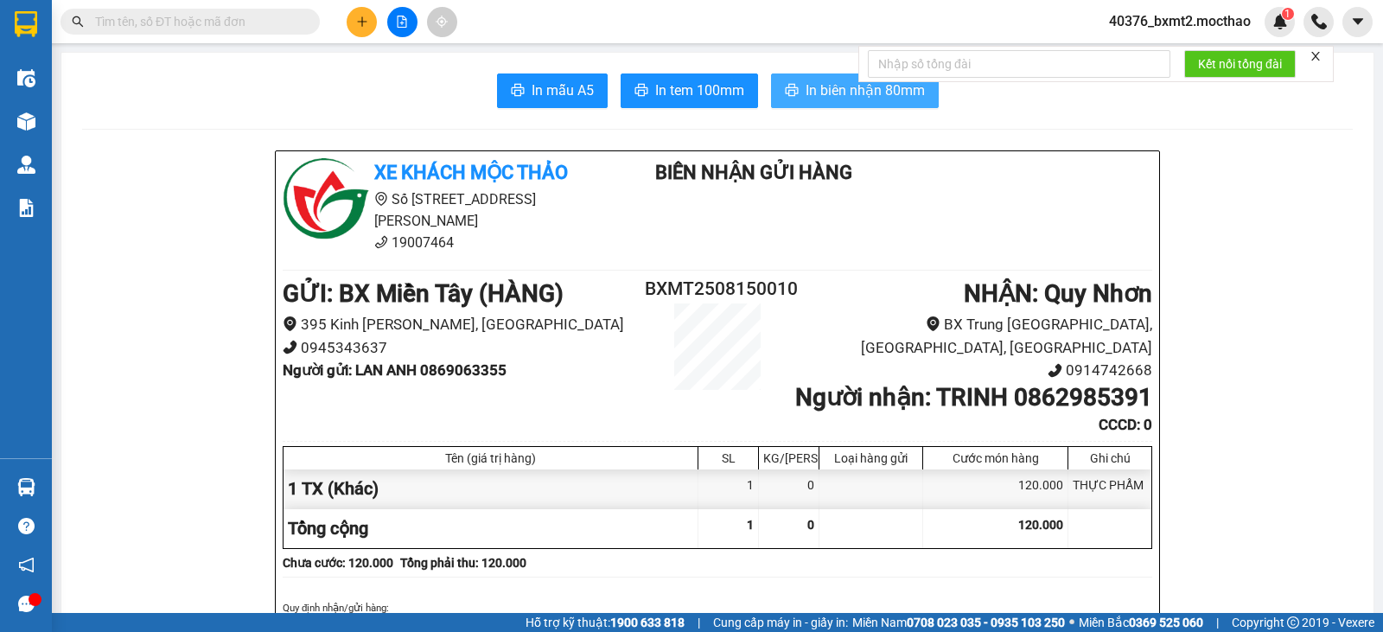
click at [835, 99] on span "In biên nhận 80mm" at bounding box center [864, 91] width 119 height 22
